Goal: Information Seeking & Learning: Learn about a topic

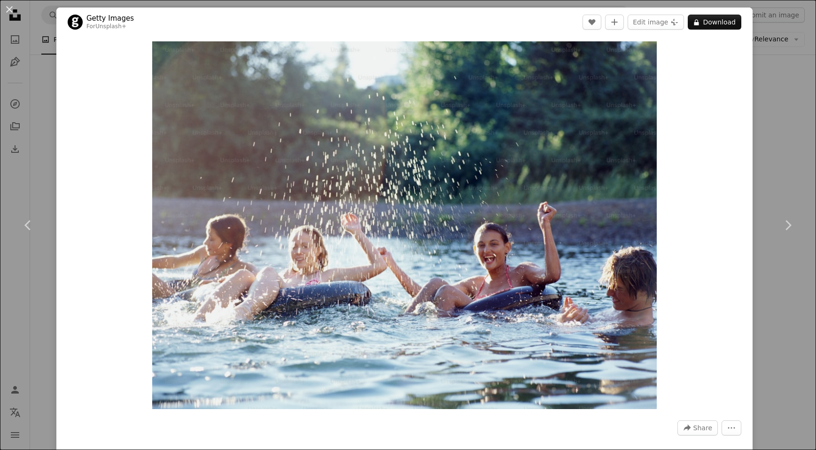
scroll to position [822, 0]
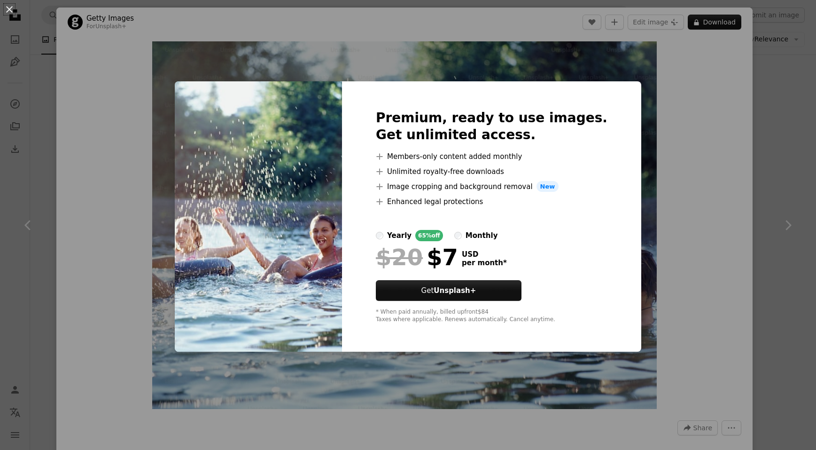
click at [720, 107] on div "An X shape Premium, ready to use images. Get unlimited access. A plus sign Memb…" at bounding box center [408, 225] width 816 height 450
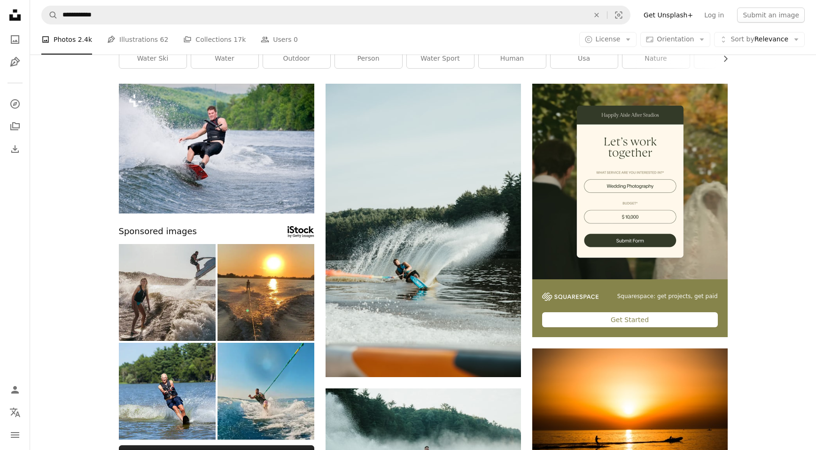
scroll to position [47, 0]
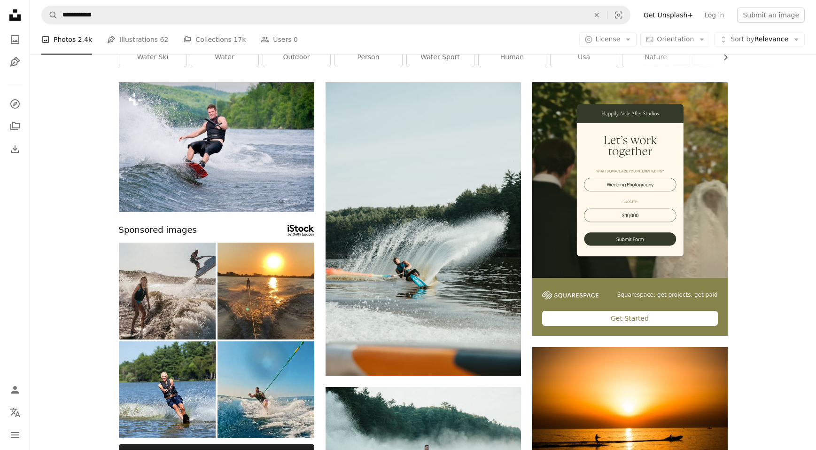
drag, startPoint x: 166, startPoint y: 57, endPoint x: 197, endPoint y: 89, distance: 44.2
click at [166, 57] on link "water ski" at bounding box center [152, 57] width 67 height 19
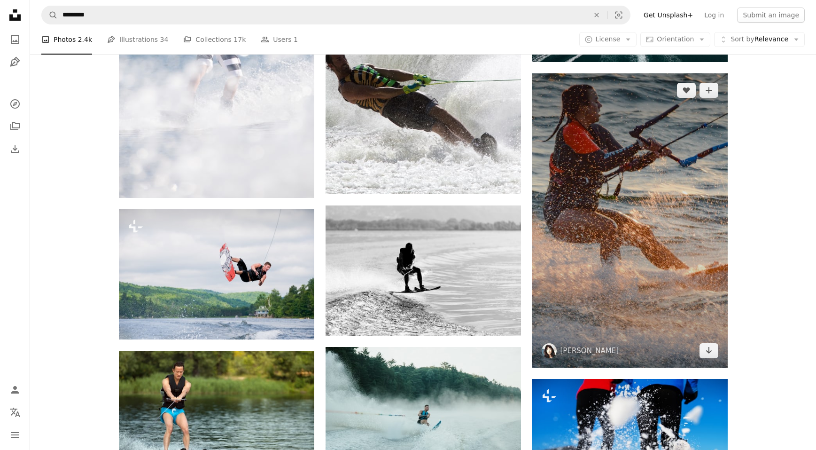
scroll to position [621, 0]
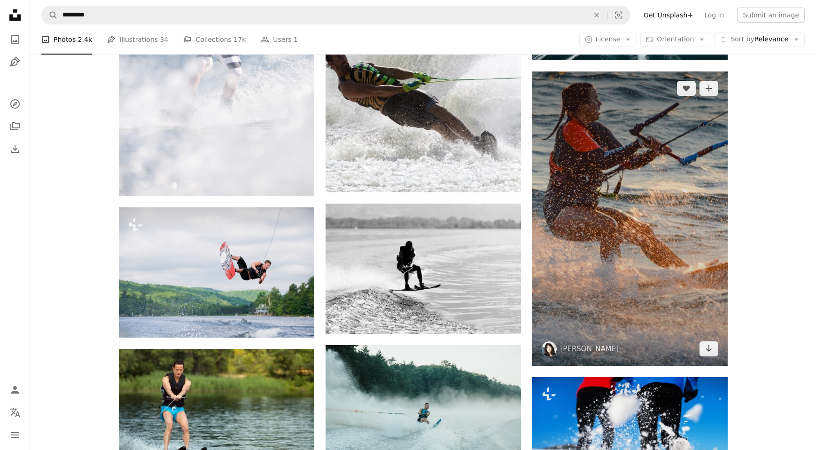
click at [597, 233] on img at bounding box center [629, 218] width 195 height 294
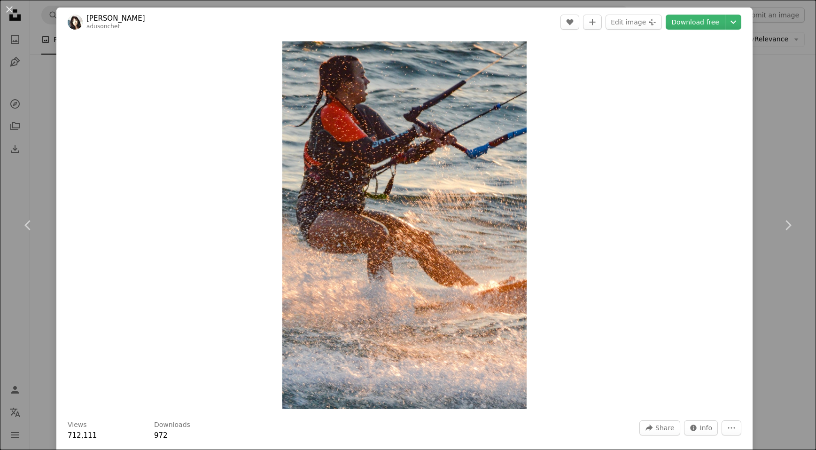
drag, startPoint x: 45, startPoint y: 109, endPoint x: 48, endPoint y: 97, distance: 13.2
click at [45, 109] on div "An X shape Chevron left Chevron right [PERSON_NAME] adusonchet A heart A plus s…" at bounding box center [408, 225] width 816 height 450
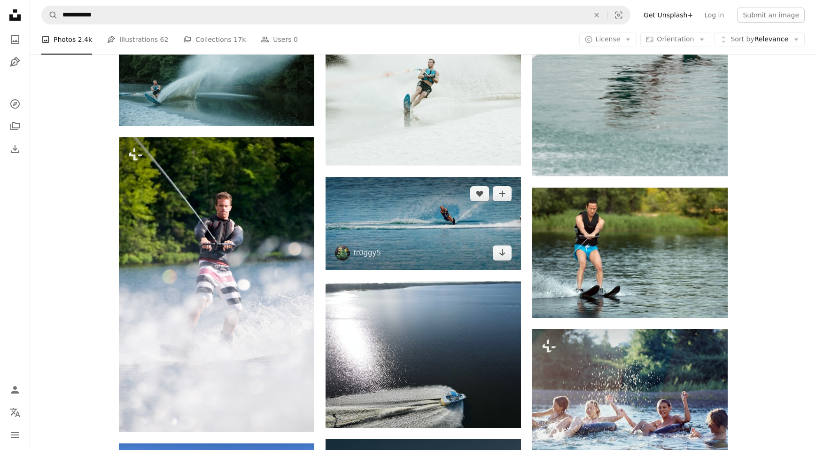
scroll to position [693, 0]
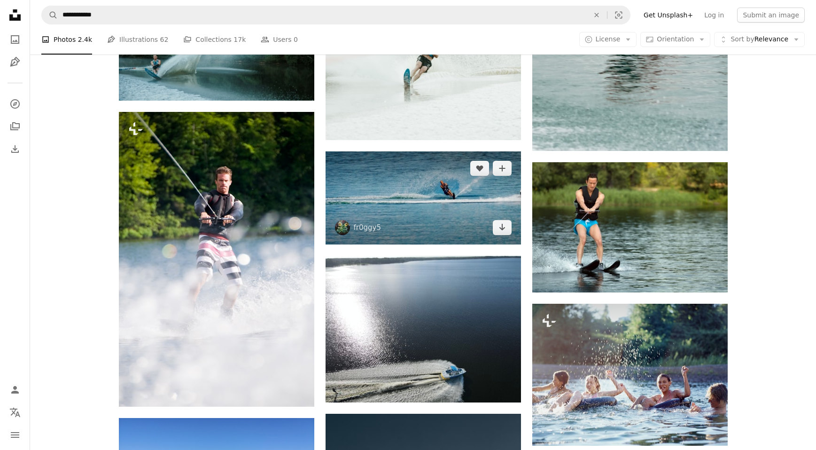
click at [410, 217] on img at bounding box center [423, 197] width 195 height 93
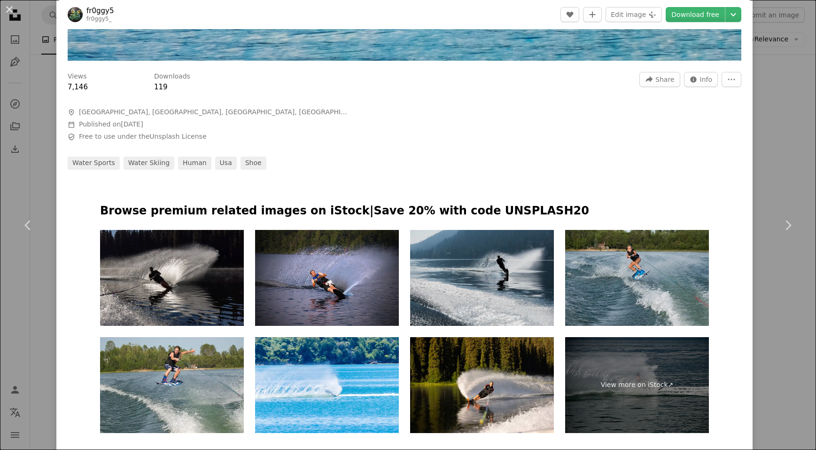
scroll to position [302, 0]
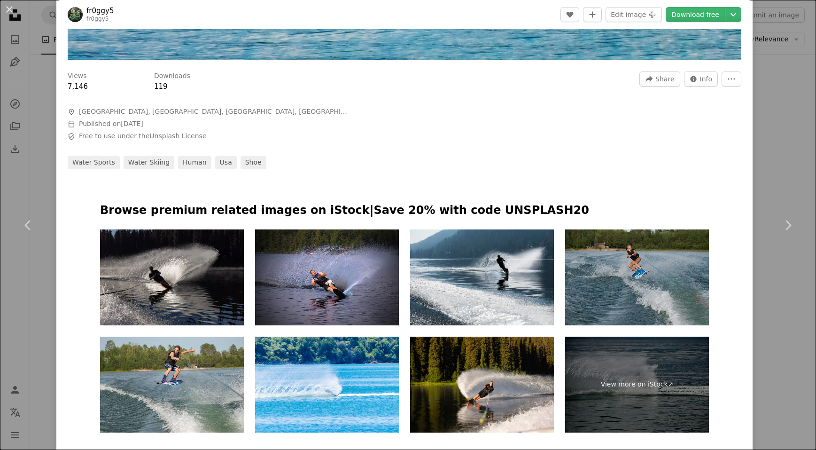
click at [635, 286] on img at bounding box center [637, 277] width 144 height 96
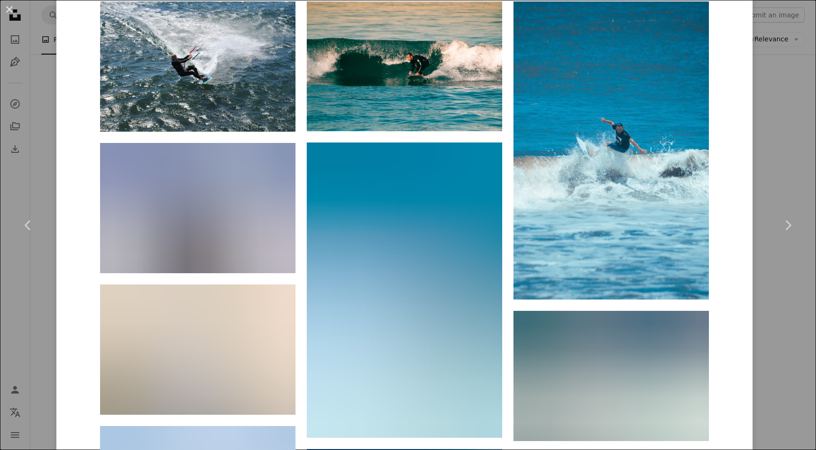
scroll to position [0, 0]
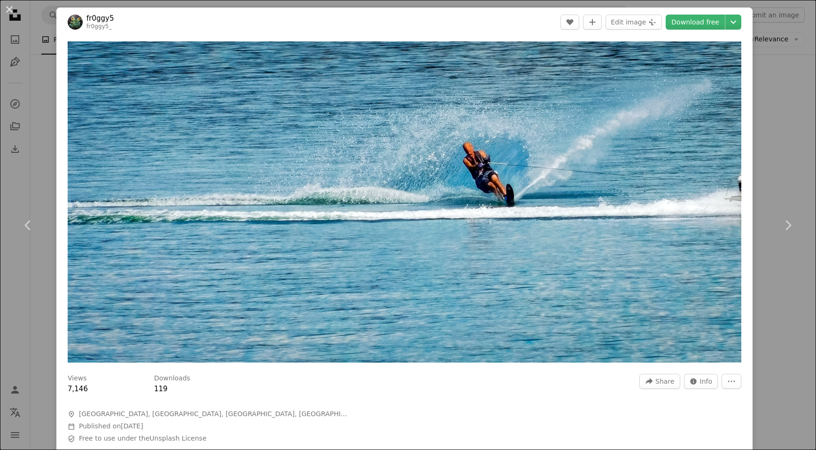
click at [40, 140] on div "An X shape Chevron left Chevron right fr0ggy5 fr0ggy5_ A heart A plus sign Edit…" at bounding box center [408, 225] width 816 height 450
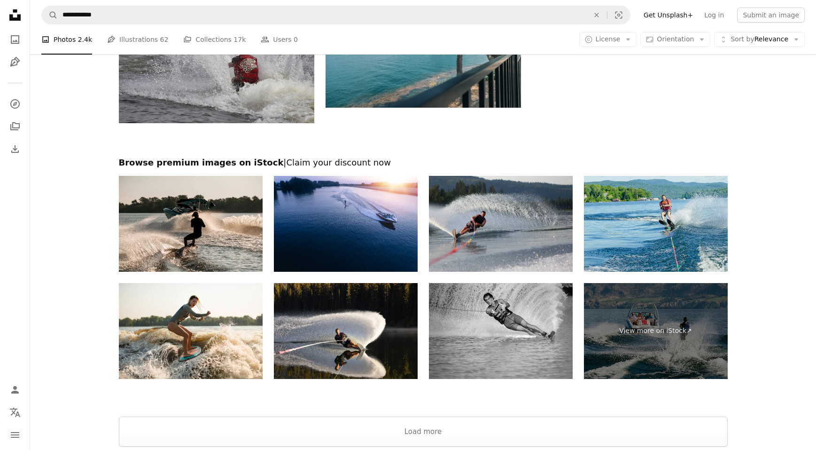
scroll to position [1539, 0]
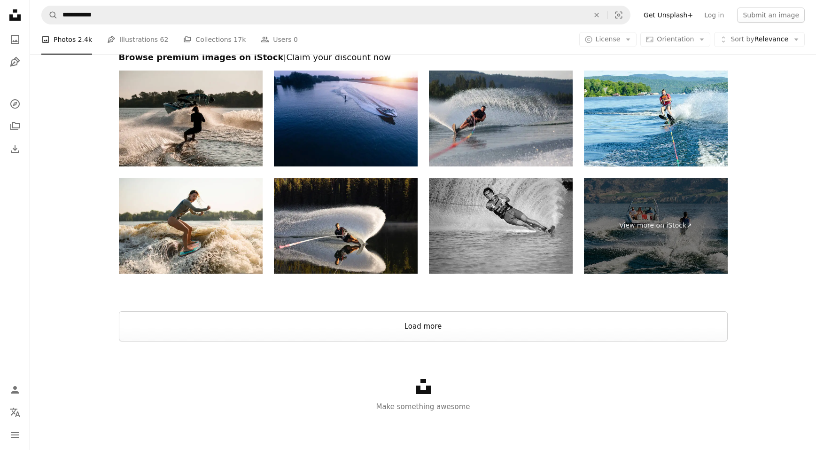
click at [445, 324] on button "Load more" at bounding box center [423, 326] width 609 height 30
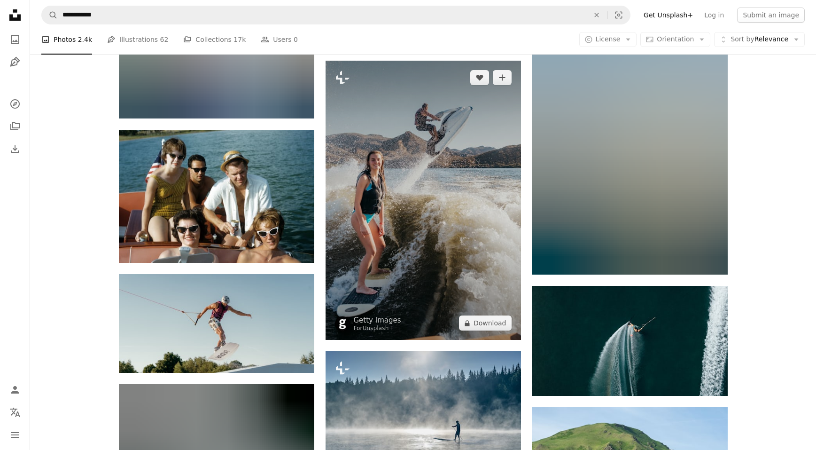
scroll to position [3830, 0]
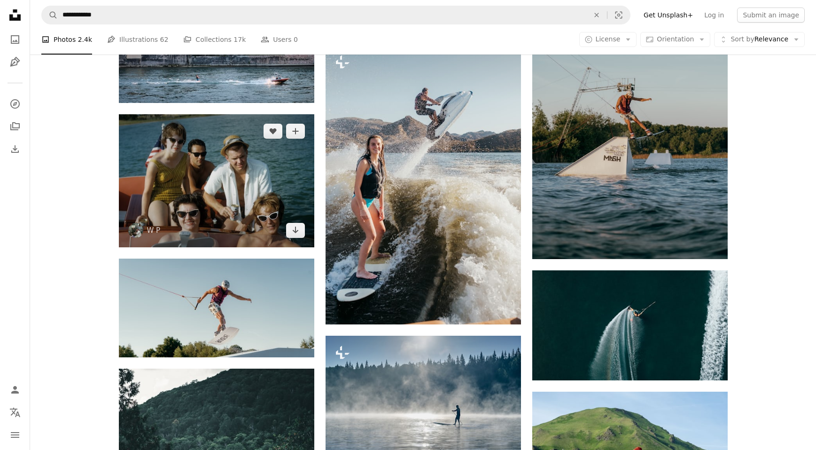
click at [218, 172] on img at bounding box center [216, 180] width 195 height 133
